Goal: Check status: Check status

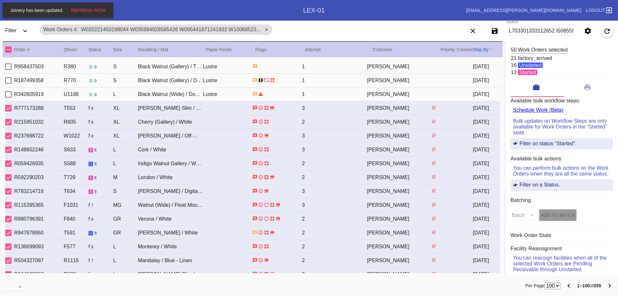
select select "number:100"
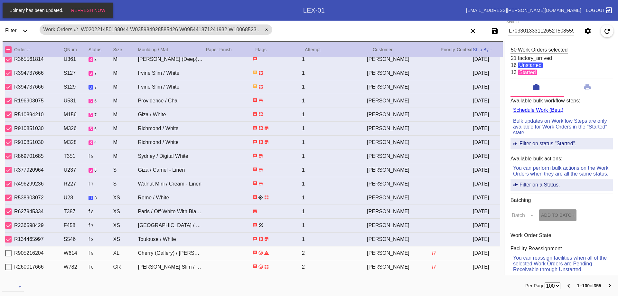
click at [517, 33] on input "Search" at bounding box center [541, 31] width 66 height 10
type input "W602240571095377"
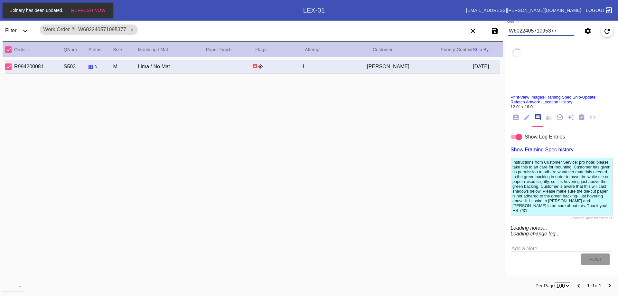
type input "0.0"
type input "11.75"
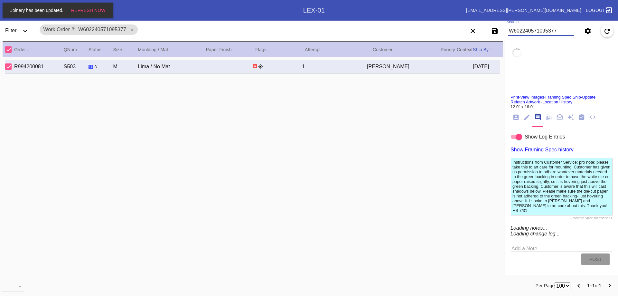
type input "16.5"
type textarea "stray marks/scratches and specks throughout, dust and debris, doesn't lay flat,…"
type input "[DATE]"
type input "[GEOGRAPHIC_DATA] 2024"
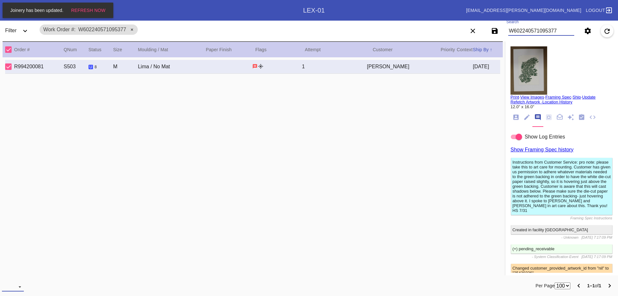
click at [13, 290] on md-select "download-file: Download..." at bounding box center [13, 287] width 22 height 10
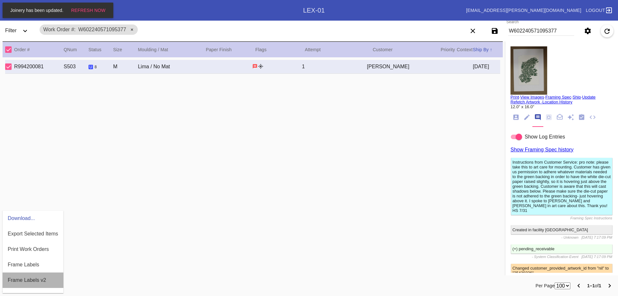
click at [22, 277] on div "Frame Labels v2" at bounding box center [27, 280] width 38 height 6
click at [13, 287] on md-select "download-file: Download..." at bounding box center [13, 287] width 22 height 10
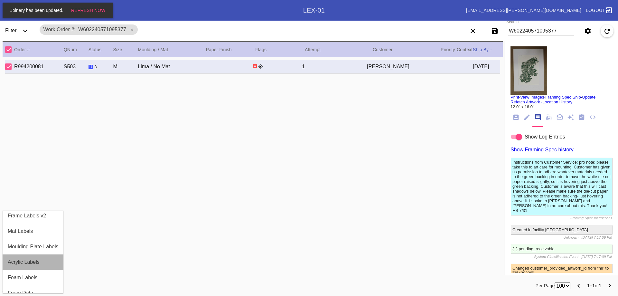
click at [27, 263] on div "Acrylic Labels" at bounding box center [24, 262] width 32 height 6
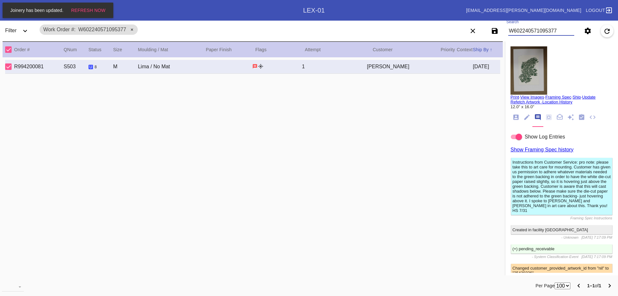
click at [543, 30] on input "W602240571095377" at bounding box center [541, 31] width 66 height 10
type input "W314380706782117"
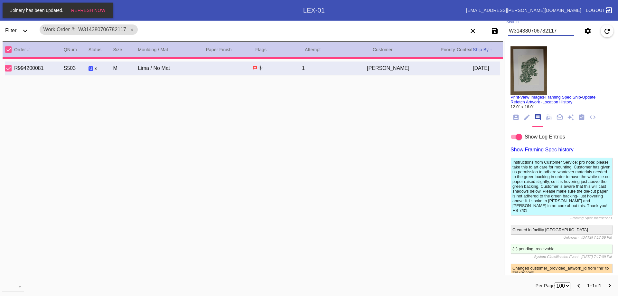
type input "1.5"
type input "23.5"
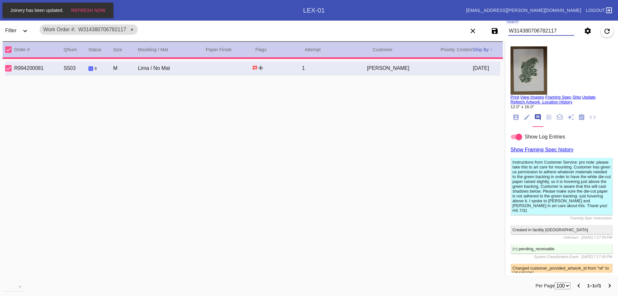
type input "16.25"
type textarea "uneven edges/borders, holes, dents/creases, dirty/discolorations,"
type input "[DATE]"
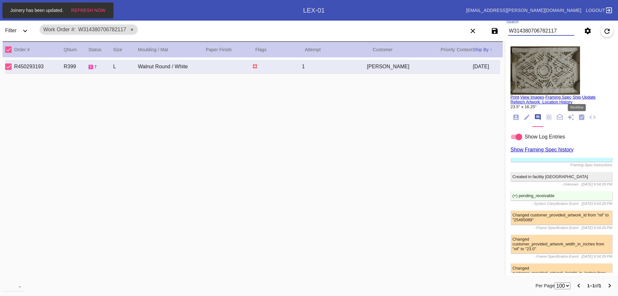
type input "W314380706782117"
click at [578, 118] on icon "Workflow" at bounding box center [581, 117] width 7 height 7
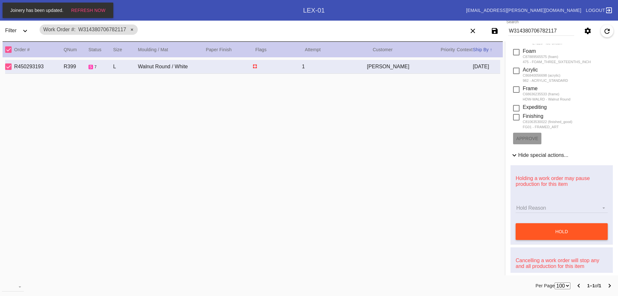
scroll to position [193, 0]
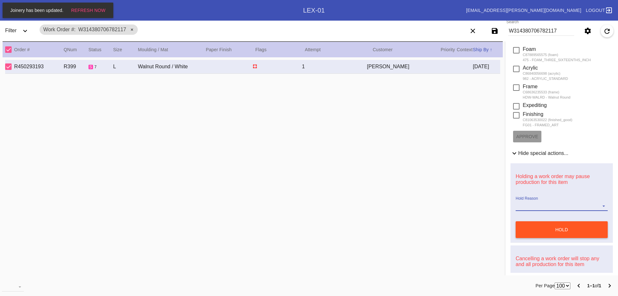
click at [540, 204] on md-select "Hold Reason" at bounding box center [562, 206] width 92 height 10
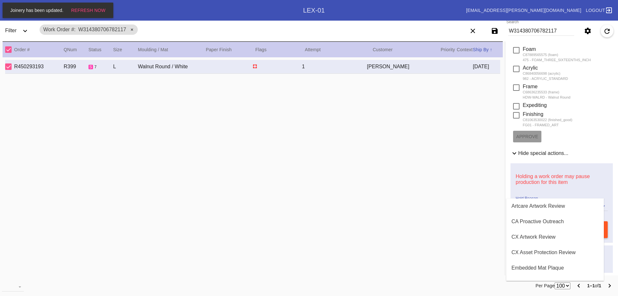
click at [540, 204] on div "Artcare Artwork Review" at bounding box center [538, 206] width 53 height 6
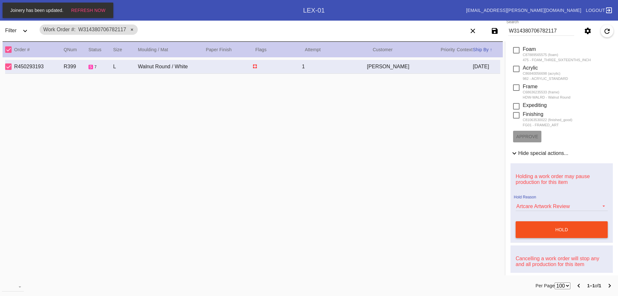
click at [546, 233] on button "hold" at bounding box center [562, 229] width 92 height 17
